Goal: Navigation & Orientation: Find specific page/section

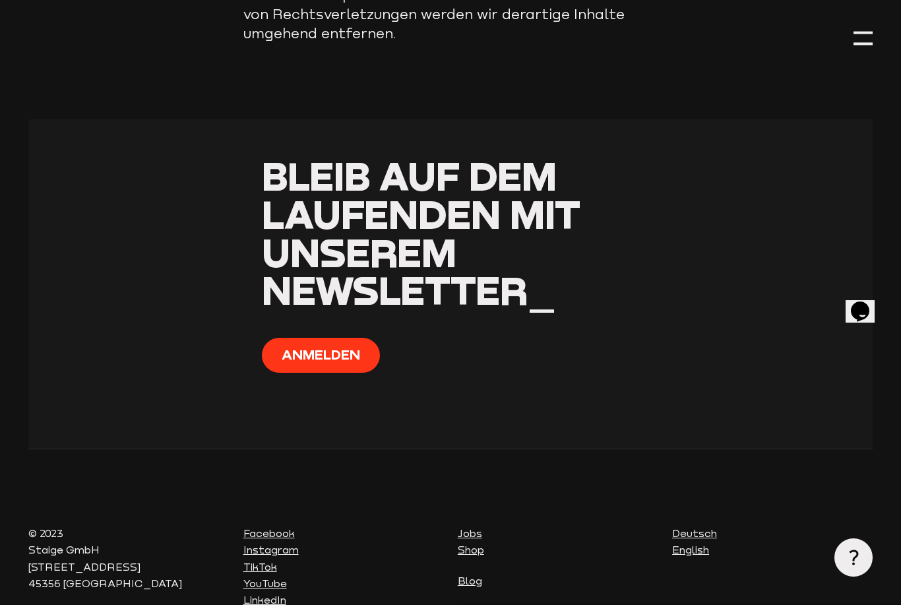
scroll to position [1591, 0]
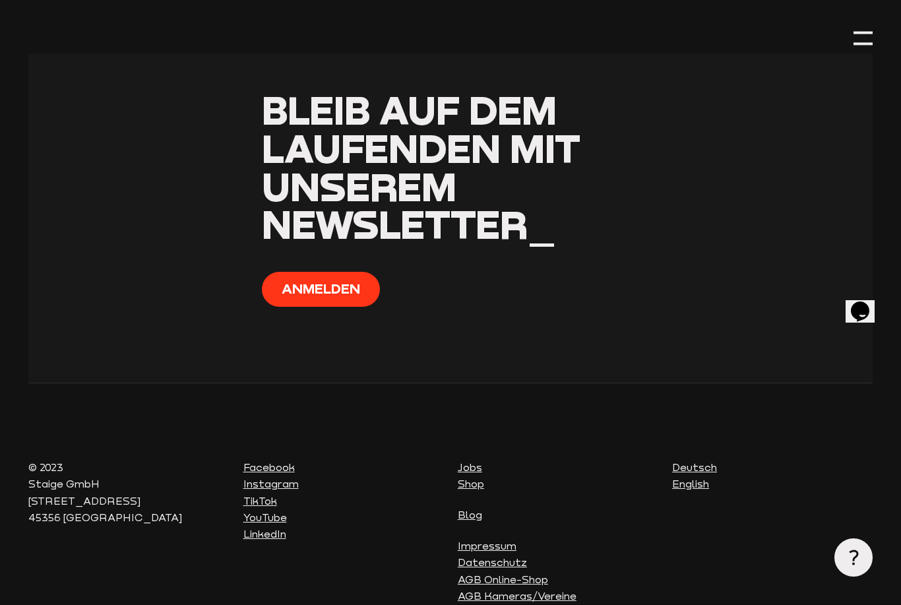
click at [861, 37] on div at bounding box center [862, 37] width 19 height 19
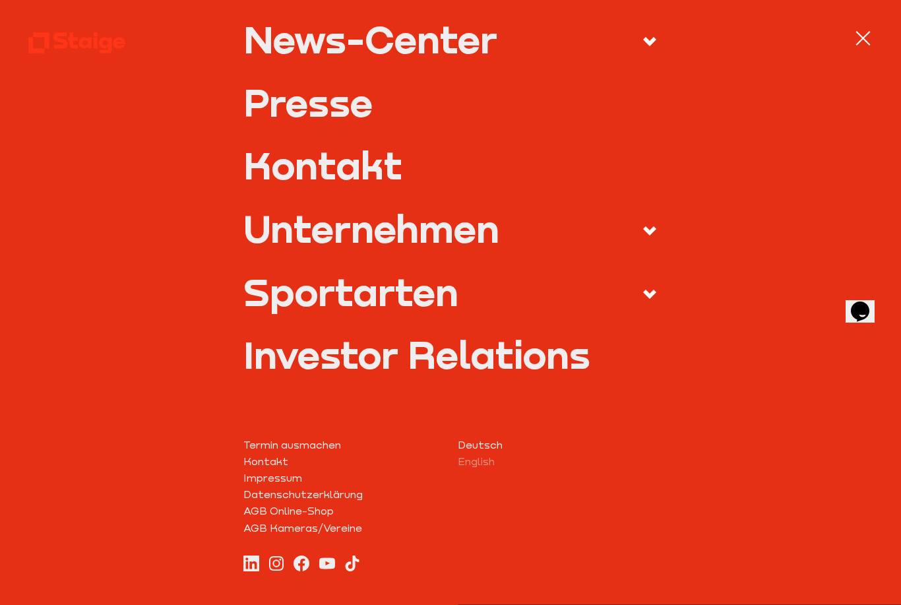
scroll to position [439, 0]
click at [273, 471] on link "Impressum" at bounding box center [343, 478] width 200 height 16
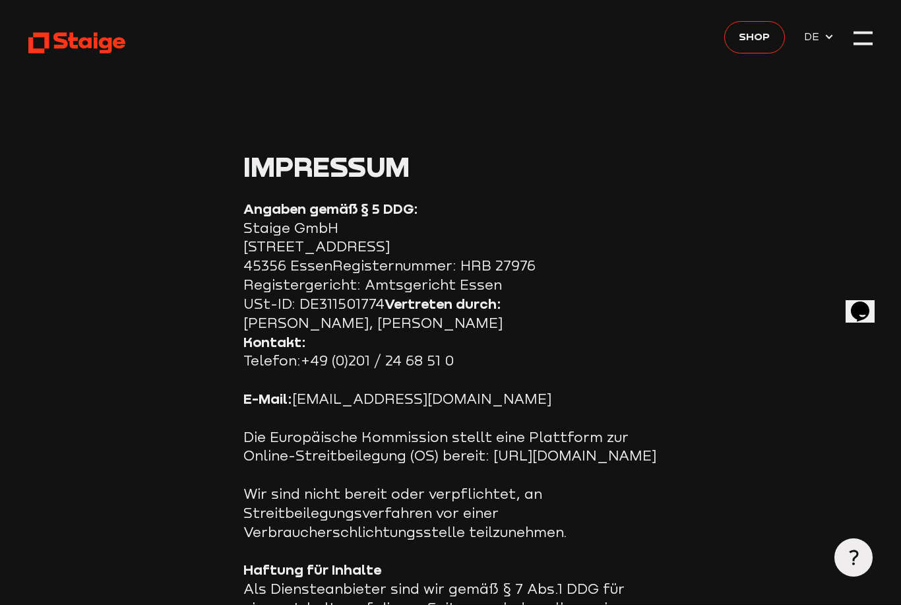
click at [753, 42] on span "Shop" at bounding box center [754, 36] width 31 height 16
click at [869, 36] on div at bounding box center [862, 37] width 19 height 19
